Goal: Download file/media

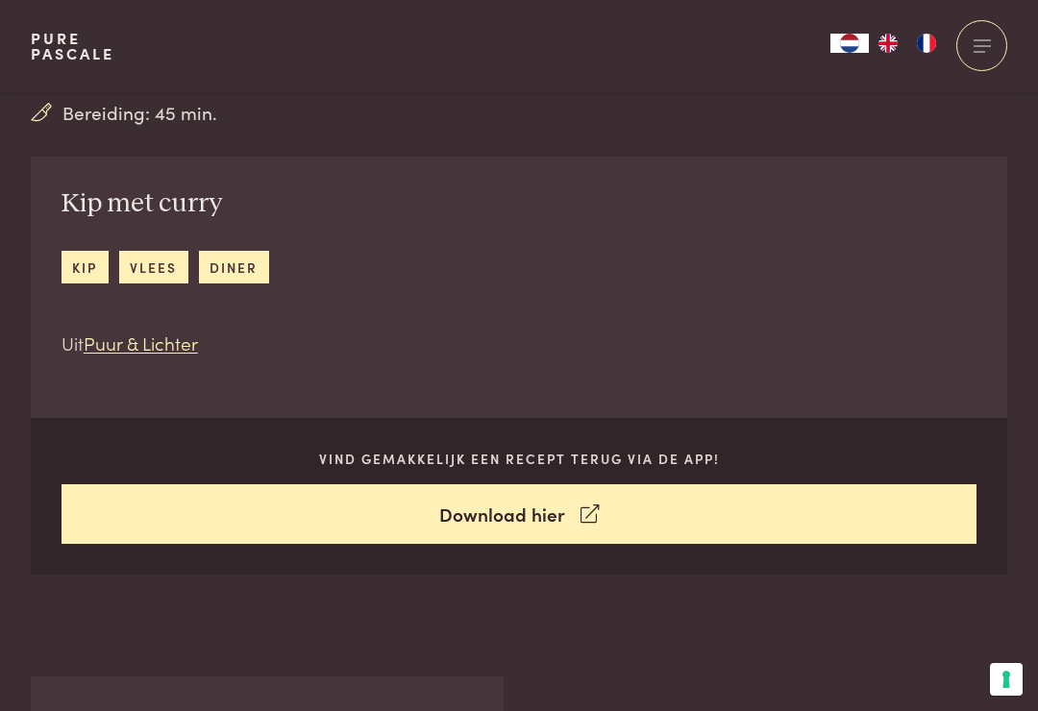
scroll to position [609, 0]
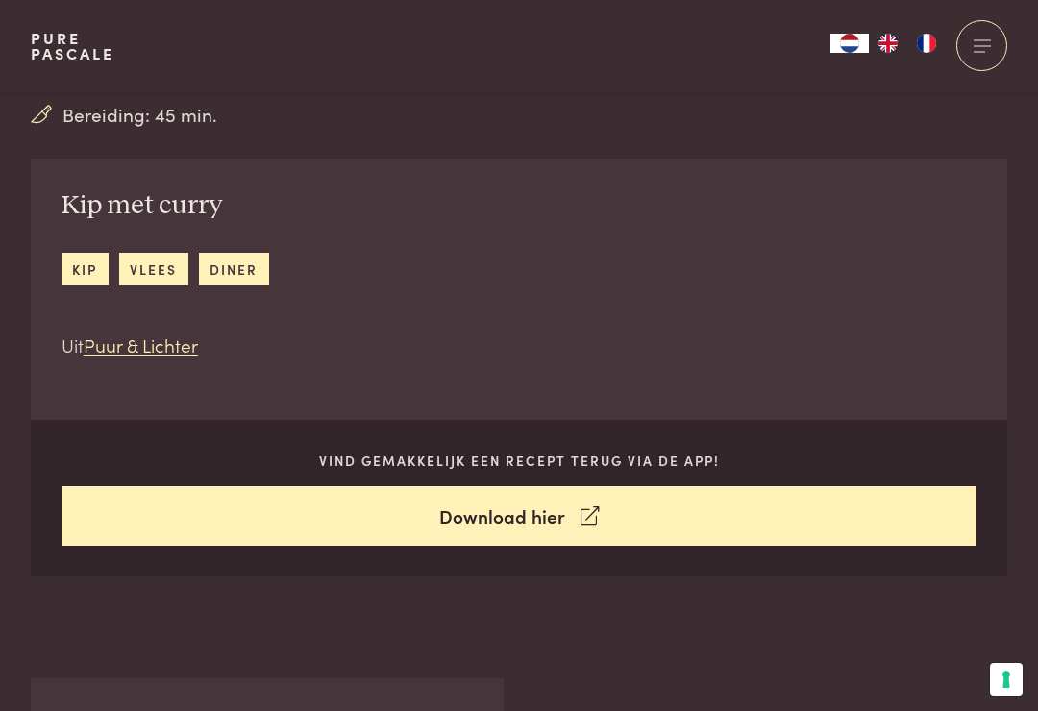
click at [532, 510] on link "Download hier" at bounding box center [520, 516] width 916 height 61
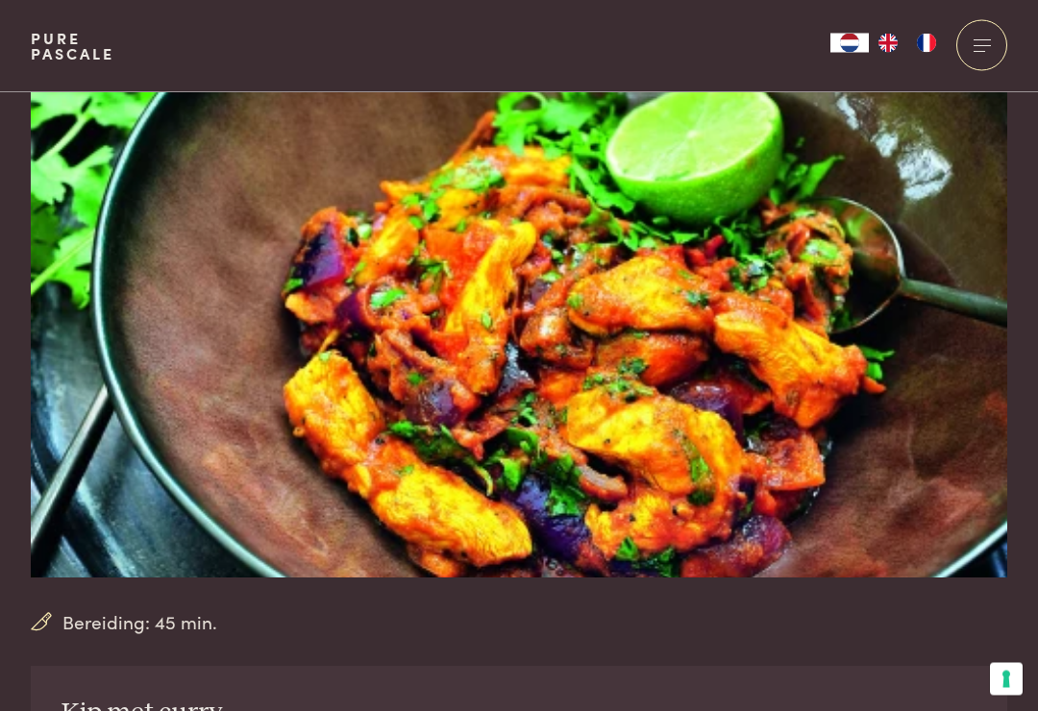
scroll to position [2, 0]
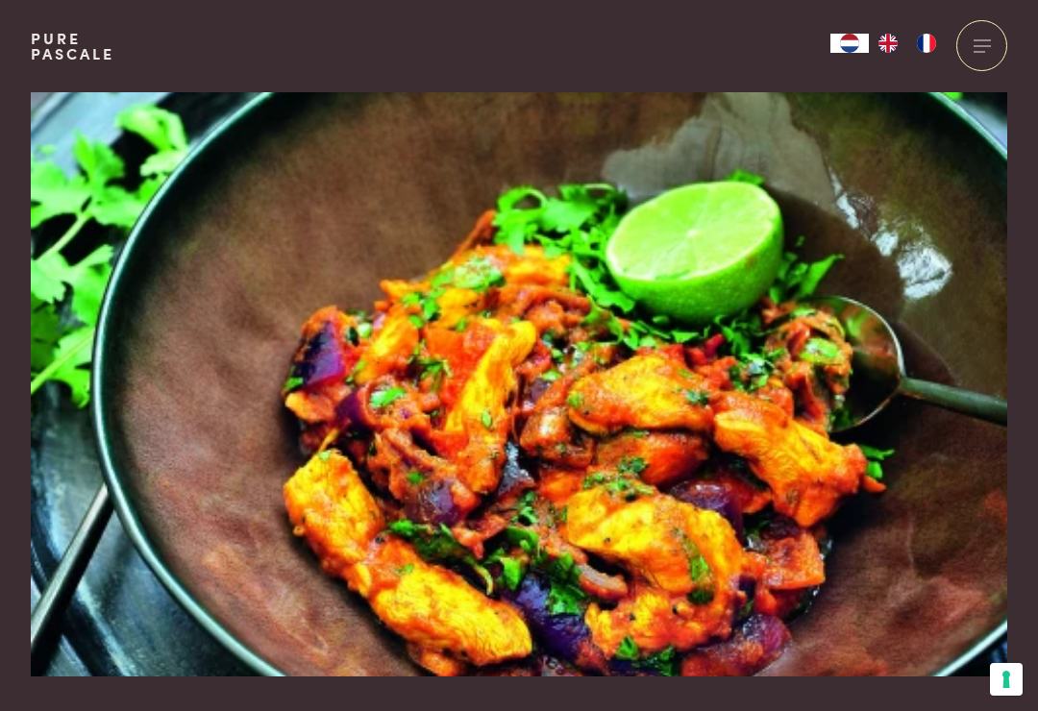
click at [983, 37] on div at bounding box center [982, 45] width 51 height 51
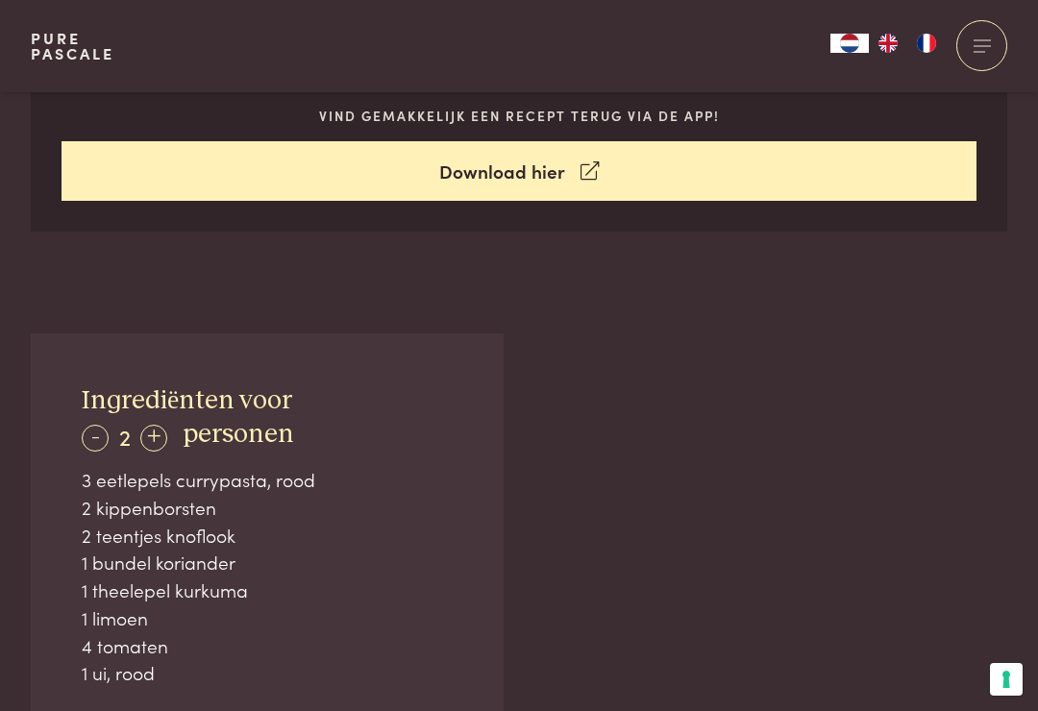
scroll to position [1044, 0]
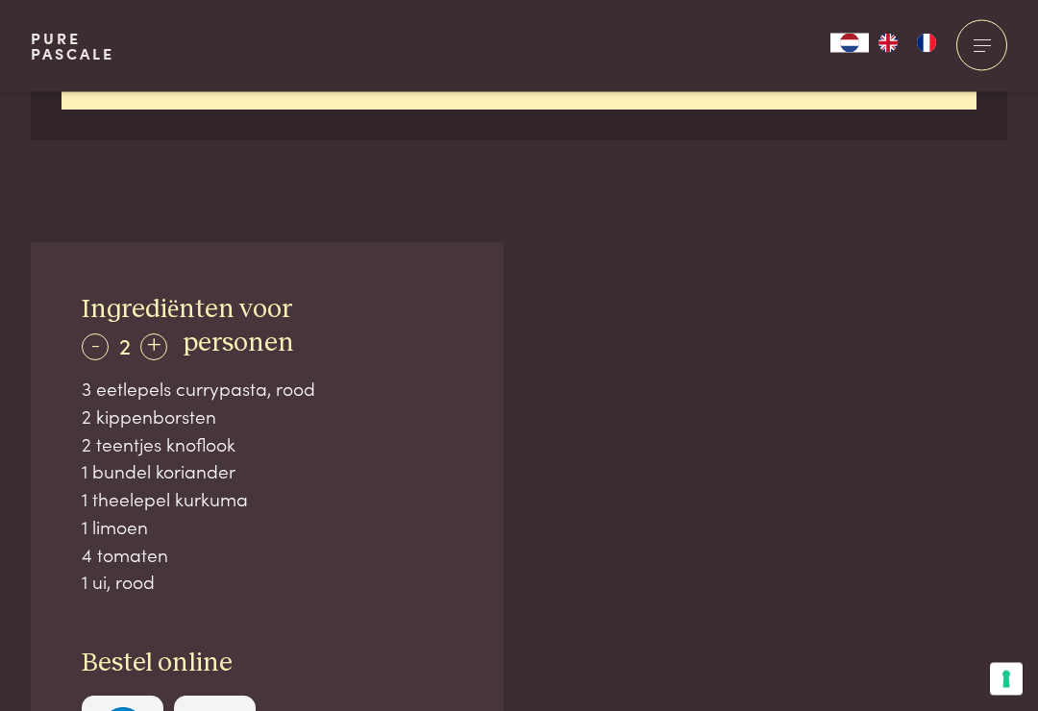
click at [167, 343] on div "+" at bounding box center [153, 348] width 27 height 27
click at [157, 345] on div "+" at bounding box center [153, 347] width 27 height 27
click at [170, 329] on div "- 4 + personen" at bounding box center [188, 344] width 213 height 34
click at [165, 346] on div "+" at bounding box center [154, 347] width 27 height 27
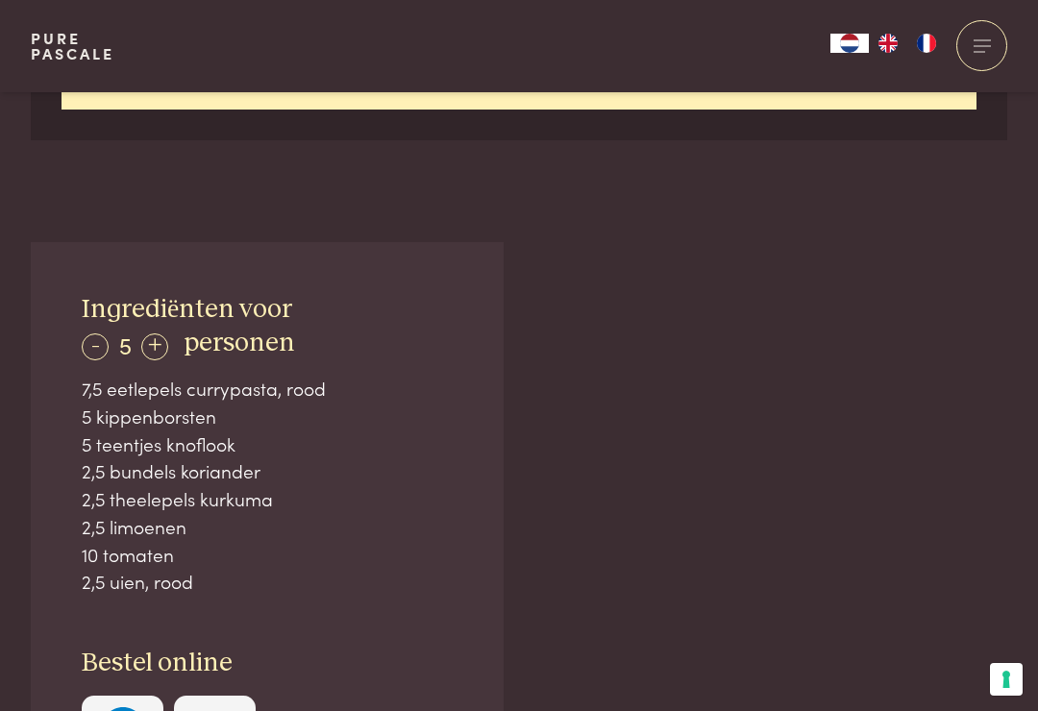
click at [161, 347] on div "+" at bounding box center [154, 347] width 27 height 27
